Goal: Ask a question

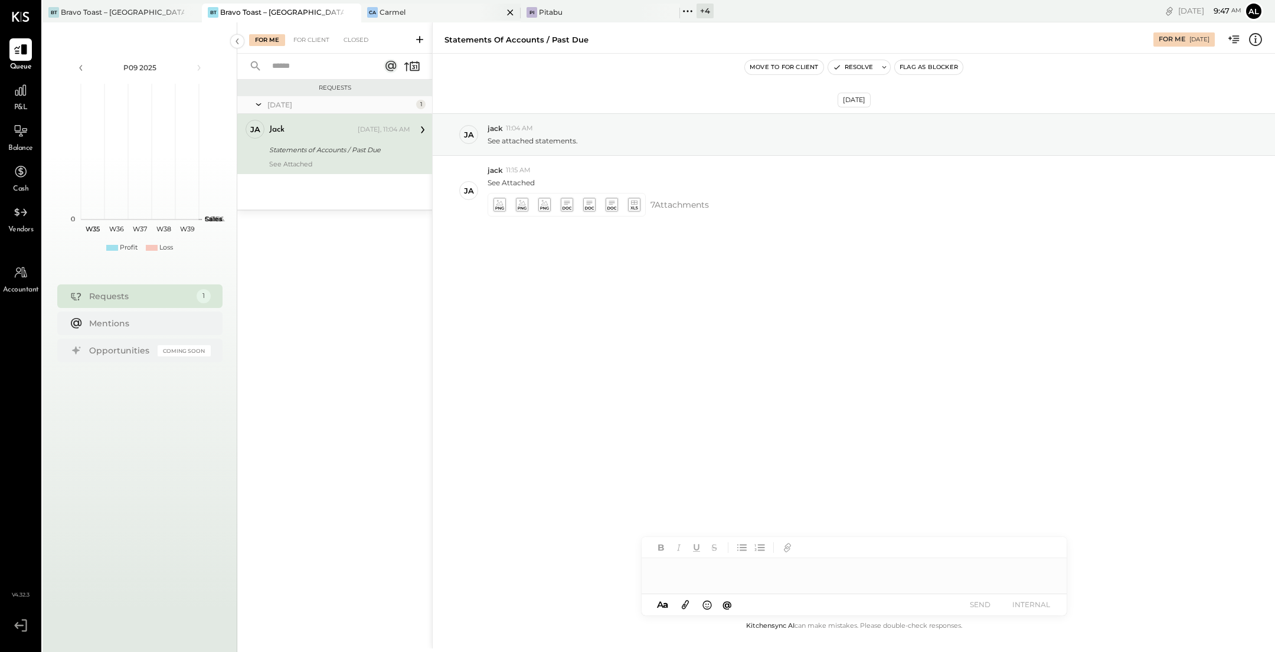
click at [459, 16] on div "Ca Carmel" at bounding box center [432, 12] width 142 height 11
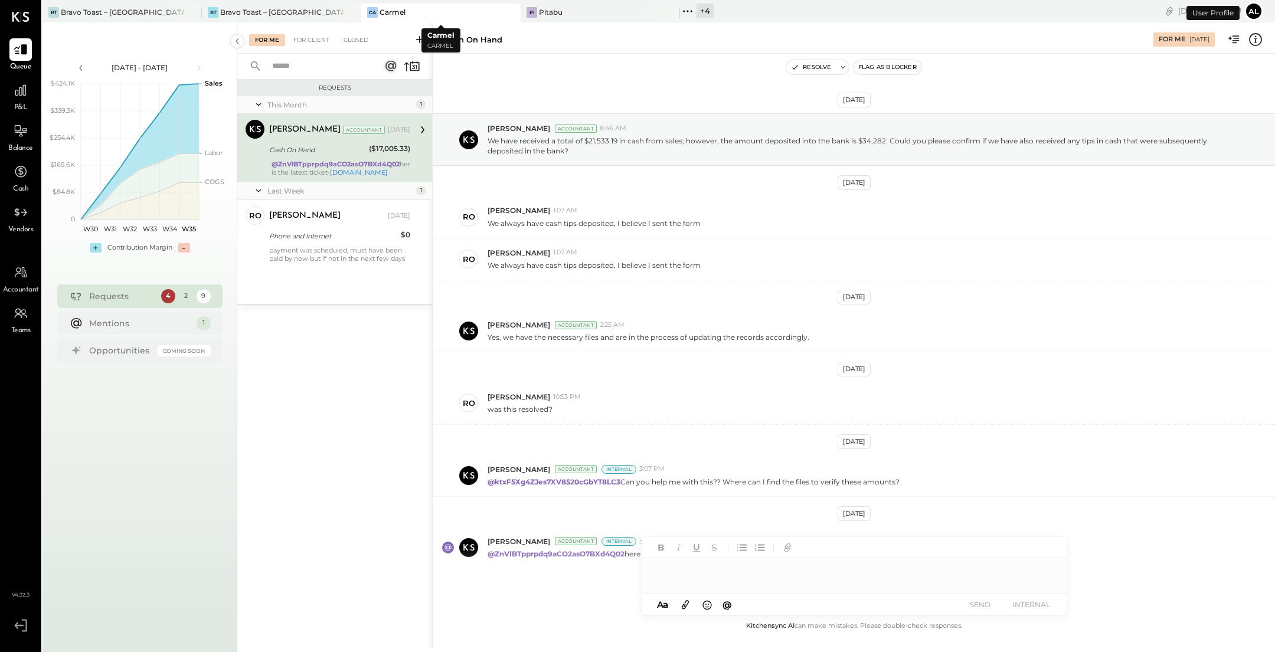
scroll to position [34, 0]
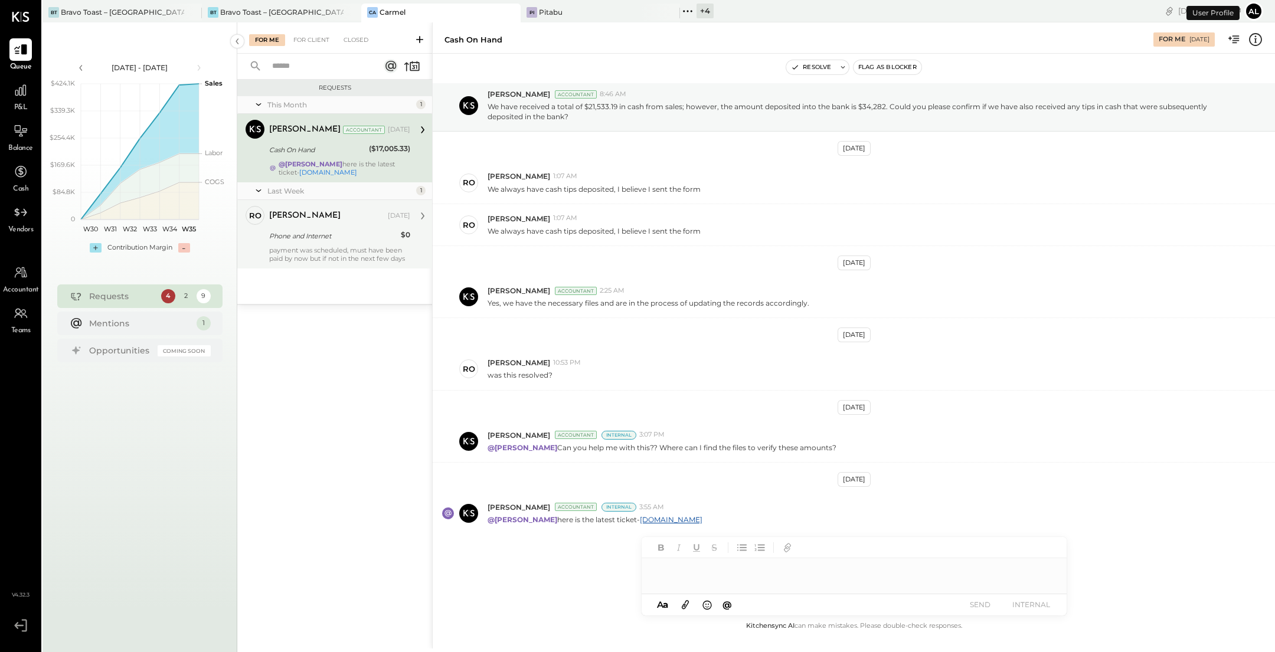
click at [351, 232] on div "Phone and Internet" at bounding box center [333, 236] width 128 height 12
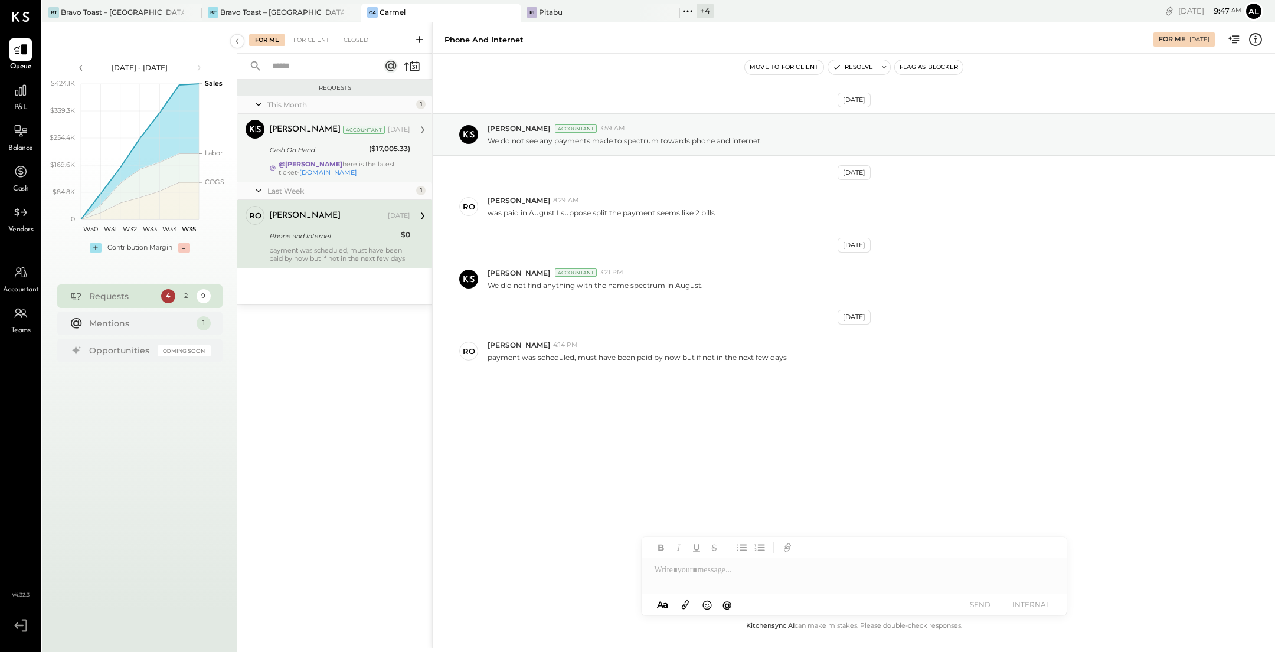
click at [322, 156] on div "Cash On Hand" at bounding box center [317, 150] width 96 height 14
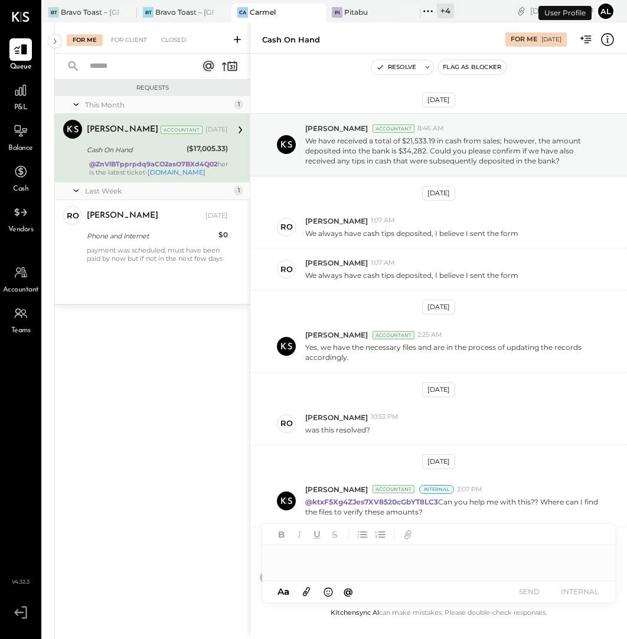
scroll to position [78, 0]
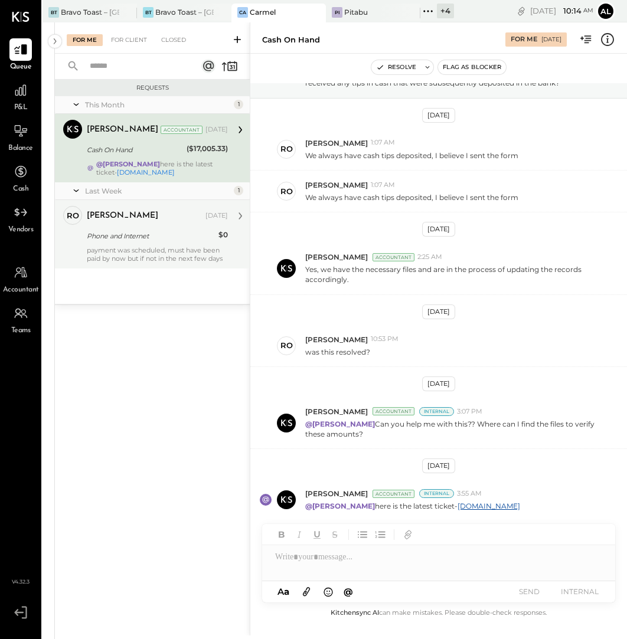
click at [188, 225] on div "[PERSON_NAME] [DATE]" at bounding box center [157, 216] width 141 height 20
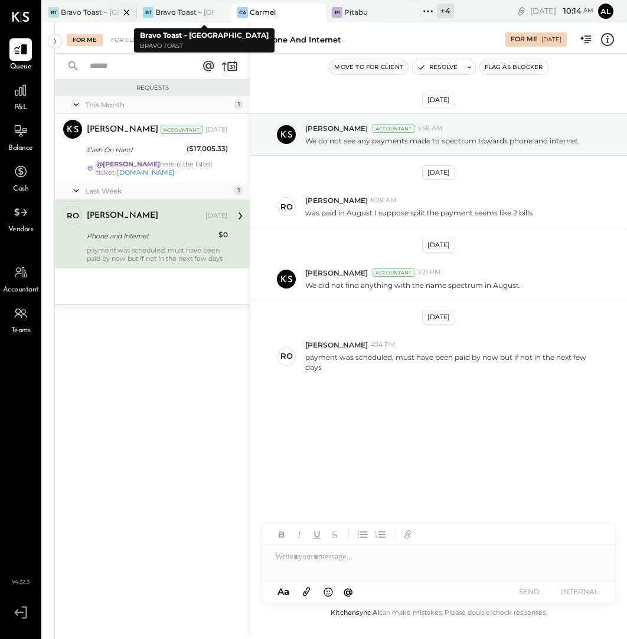
click at [94, 12] on div "Bravo Toast – [GEOGRAPHIC_DATA]" at bounding box center [90, 12] width 58 height 10
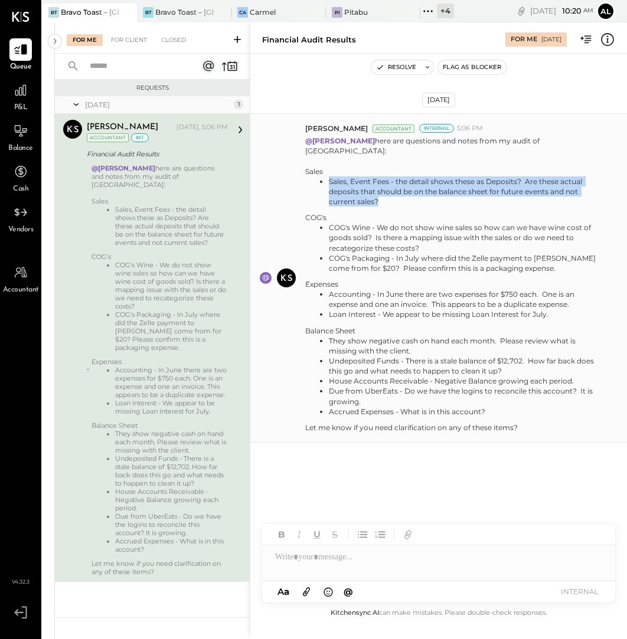
drag, startPoint x: 382, startPoint y: 189, endPoint x: 327, endPoint y: 169, distance: 58.5
click at [327, 177] on ul "Sales, Event Fees - the detail shows these as Deposits? Are these actual deposi…" at bounding box center [453, 192] width 297 height 30
